Goal: Task Accomplishment & Management: Manage account settings

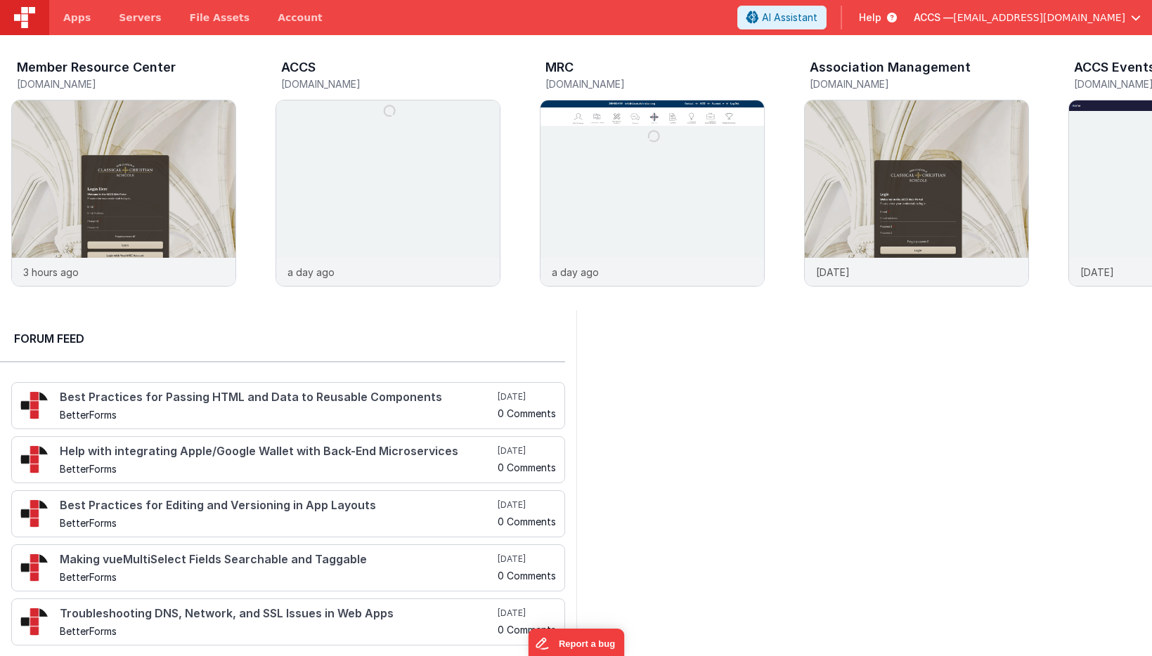
click at [1042, 13] on span "[EMAIL_ADDRESS][DOMAIN_NAME]" at bounding box center [1039, 18] width 172 height 14
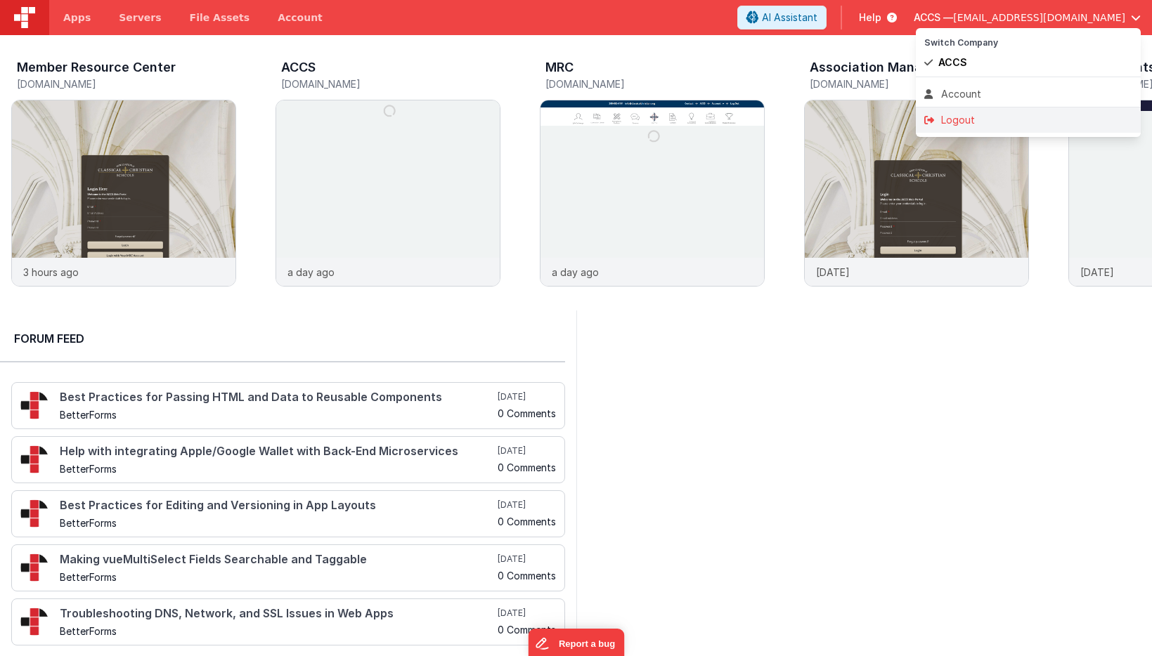
click at [1001, 126] on div "Logout" at bounding box center [1028, 120] width 208 height 14
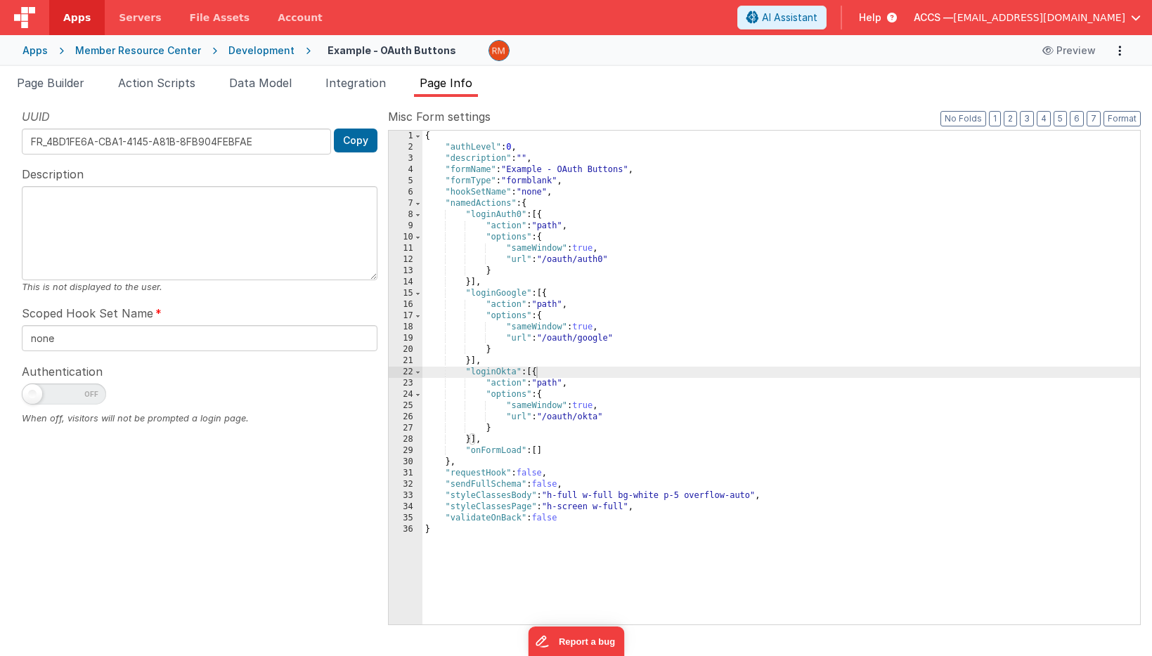
click at [1044, 20] on span "[EMAIL_ADDRESS][DOMAIN_NAME]" at bounding box center [1039, 18] width 172 height 14
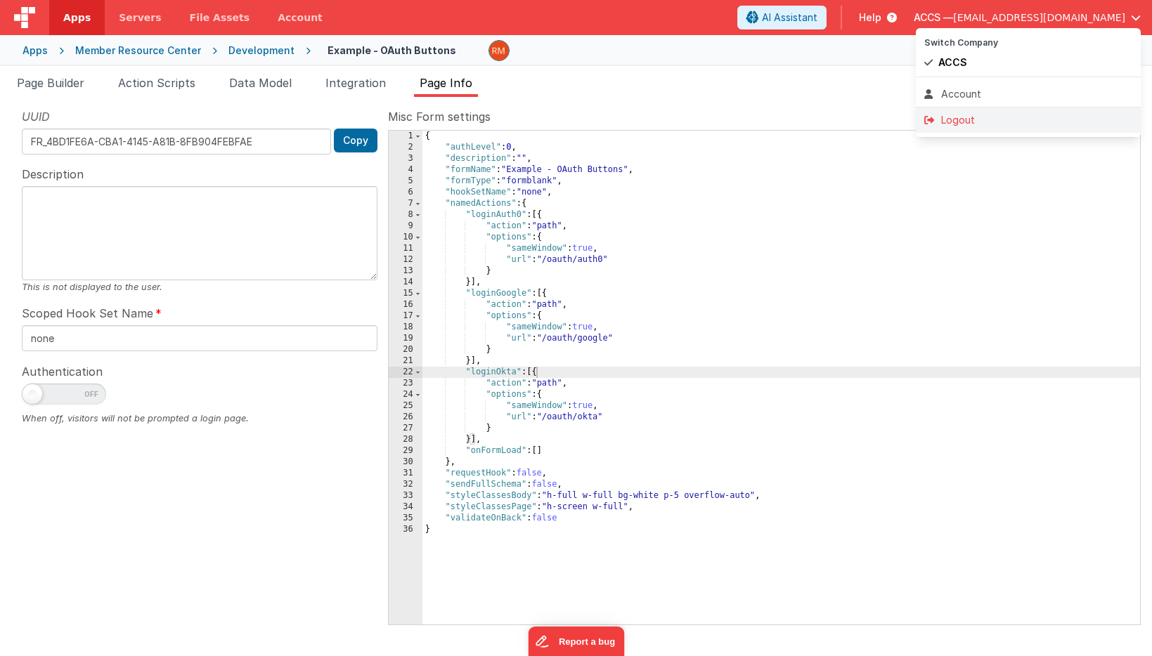
click at [983, 119] on div "Logout" at bounding box center [1028, 120] width 208 height 14
